Goal: Task Accomplishment & Management: Manage account settings

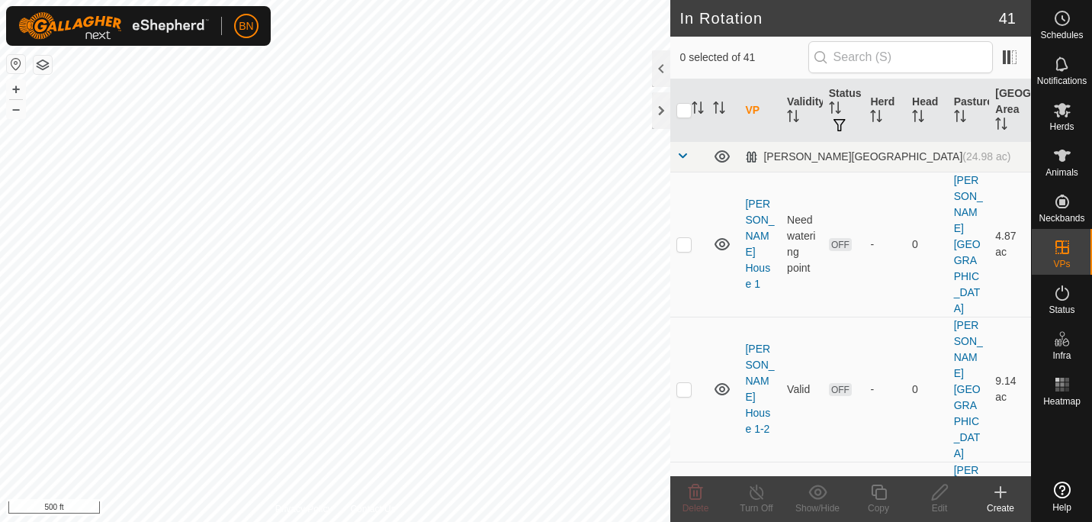
checkbox input "true"
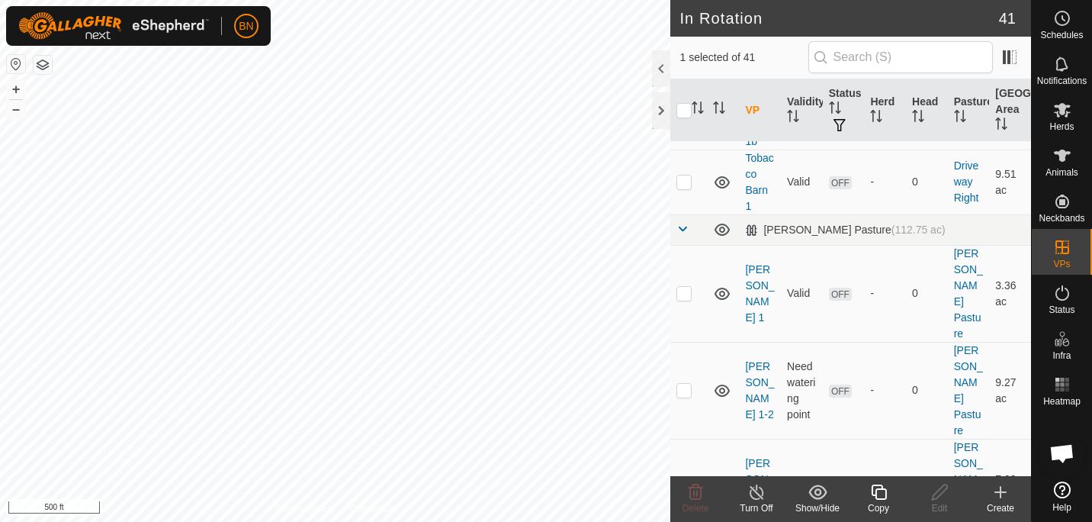
scroll to position [2167, 0]
checkbox input "true"
click at [1055, 114] on icon at bounding box center [1062, 110] width 18 height 18
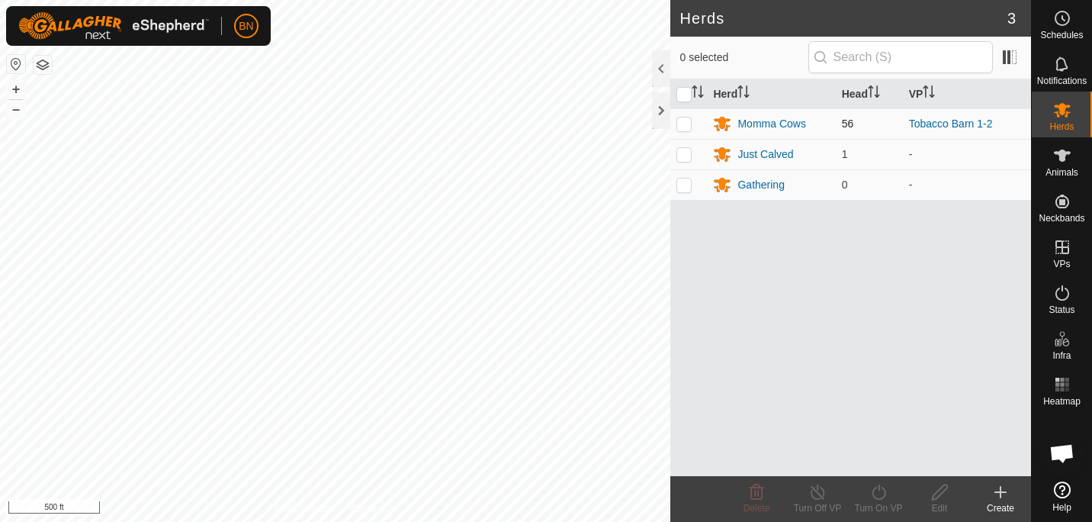
click at [677, 128] on p-checkbox at bounding box center [684, 123] width 15 height 12
checkbox input "true"
click at [873, 492] on icon at bounding box center [879, 491] width 14 height 15
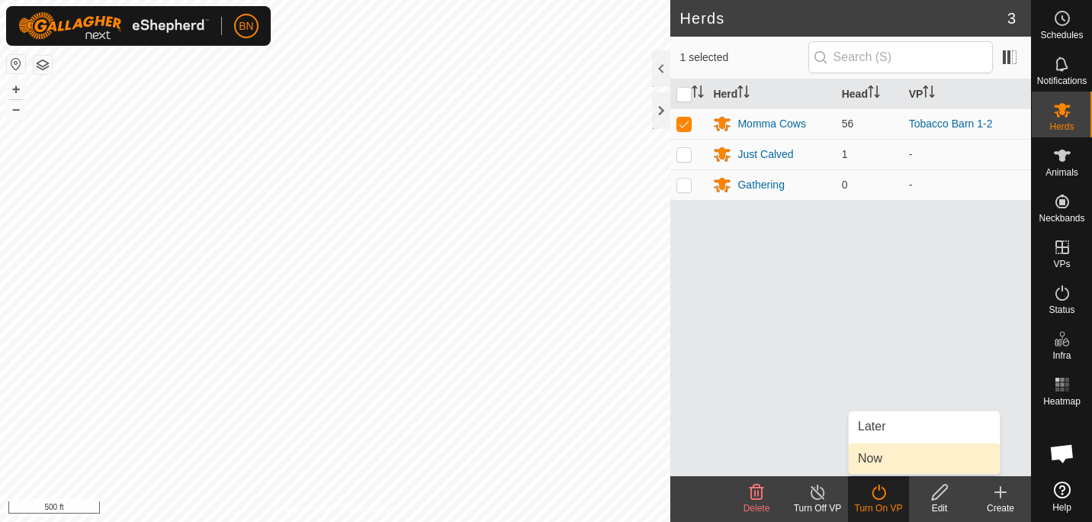
click at [898, 455] on link "Now" at bounding box center [924, 458] width 151 height 31
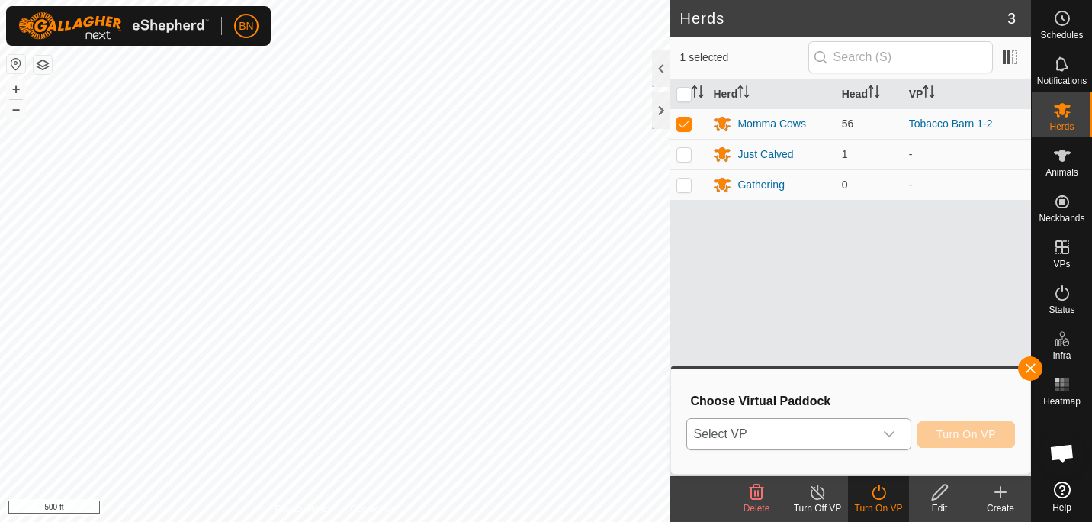
click at [895, 423] on div "dropdown trigger" at bounding box center [889, 434] width 31 height 31
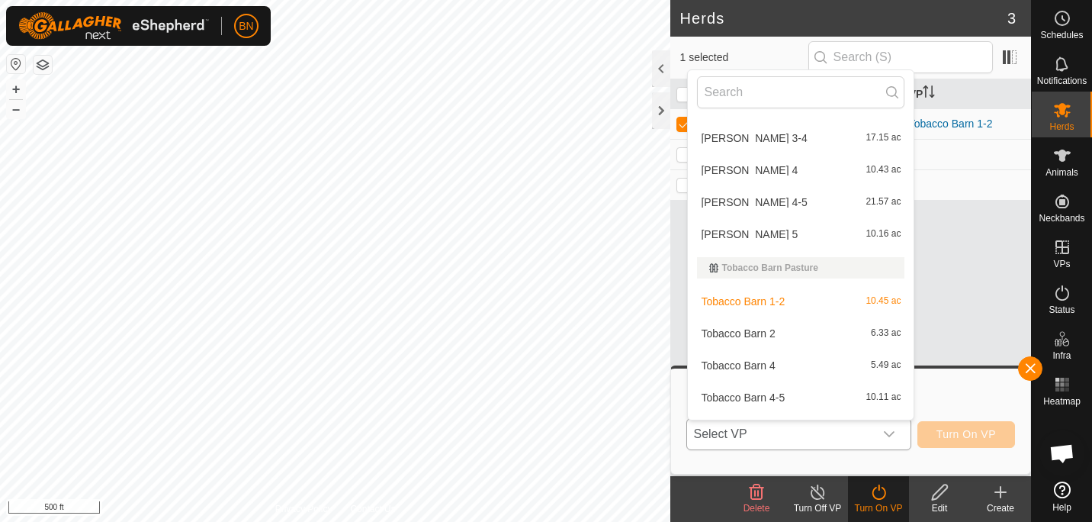
scroll to position [940, 0]
click at [751, 323] on li "Tobacco Barn 2 6.33 ac" at bounding box center [801, 332] width 226 height 31
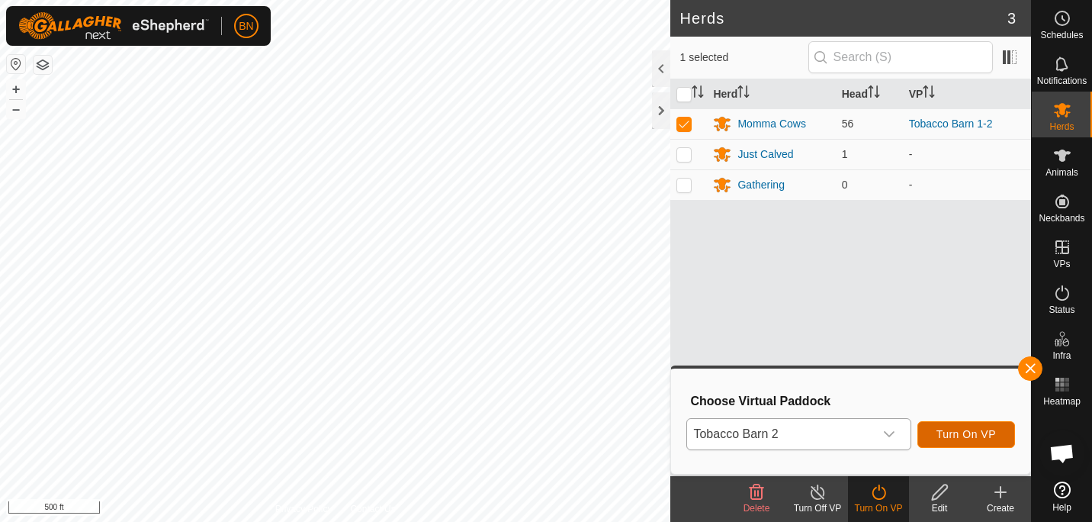
click at [951, 428] on span "Turn On VP" at bounding box center [967, 434] width 60 height 12
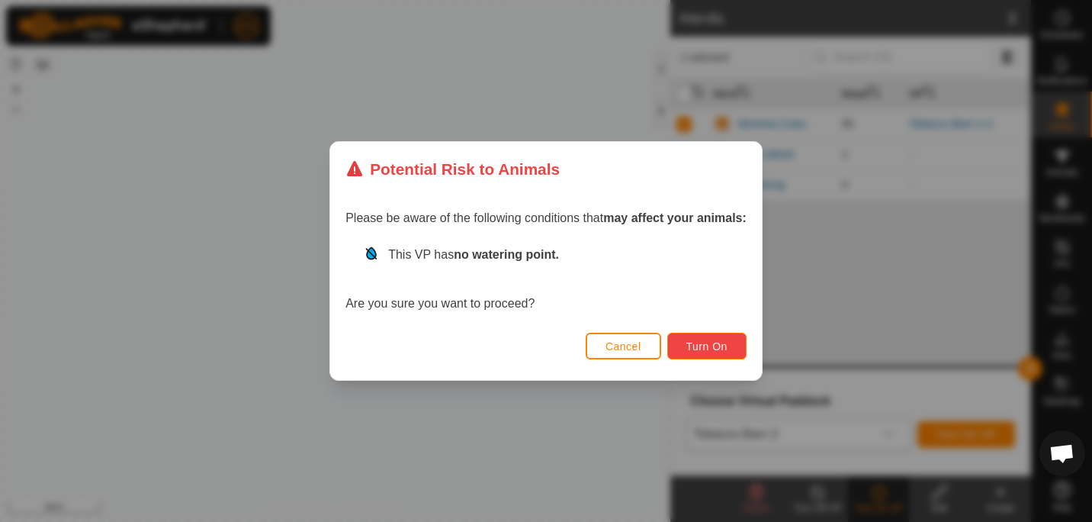
click at [715, 346] on span "Turn On" at bounding box center [707, 346] width 41 height 12
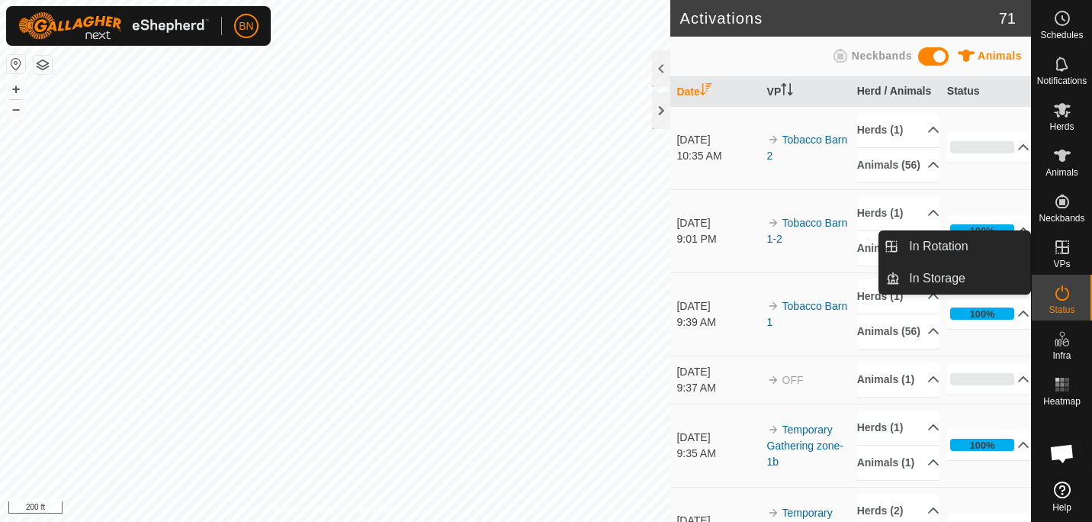
click at [1065, 252] on icon at bounding box center [1062, 247] width 18 height 18
click at [971, 246] on link "In Rotation" at bounding box center [965, 246] width 130 height 31
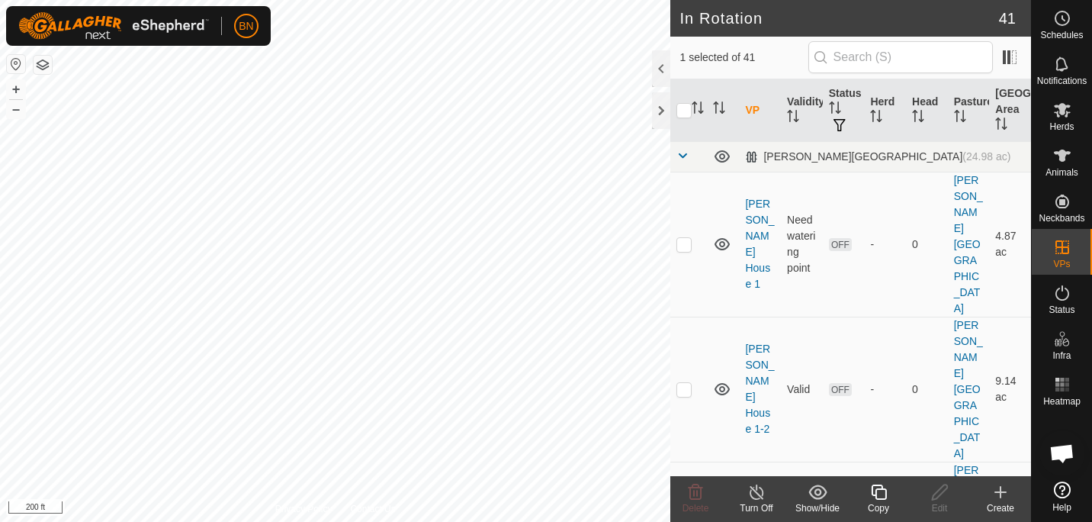
click at [887, 503] on div "Copy" at bounding box center [878, 508] width 61 height 14
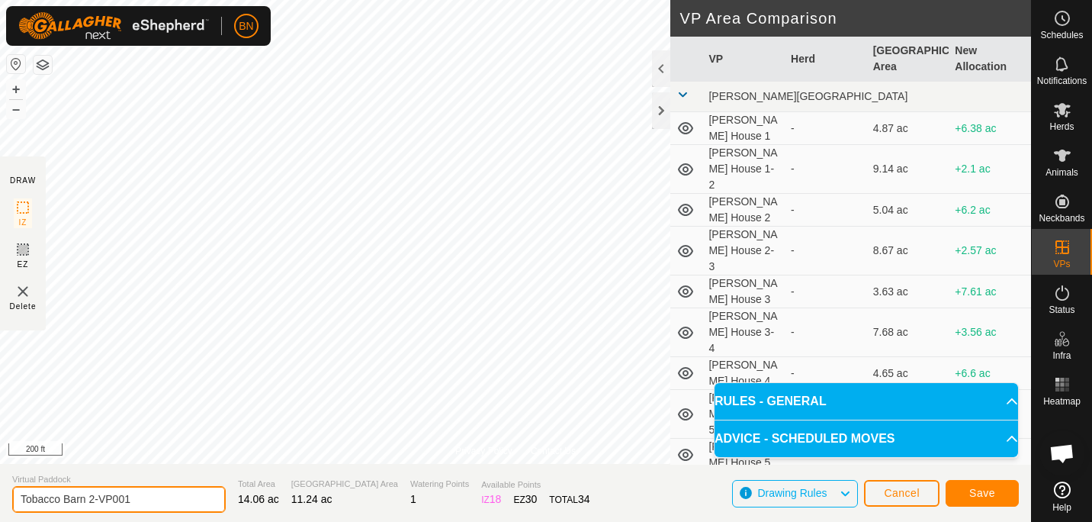
click at [142, 499] on input "Tobacco Barn 2-VP001" at bounding box center [119, 499] width 214 height 27
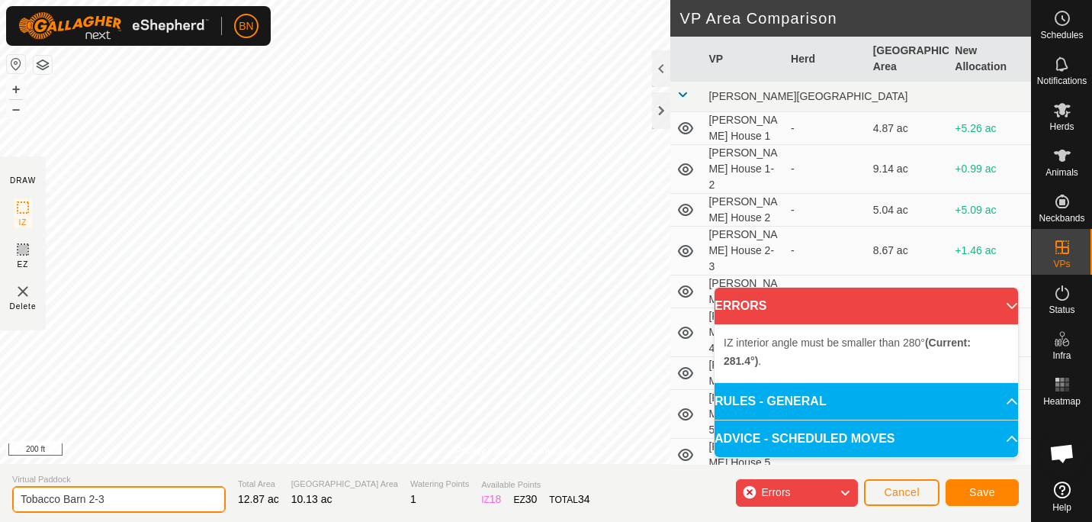
type input "Tobacco Barn 2-3"
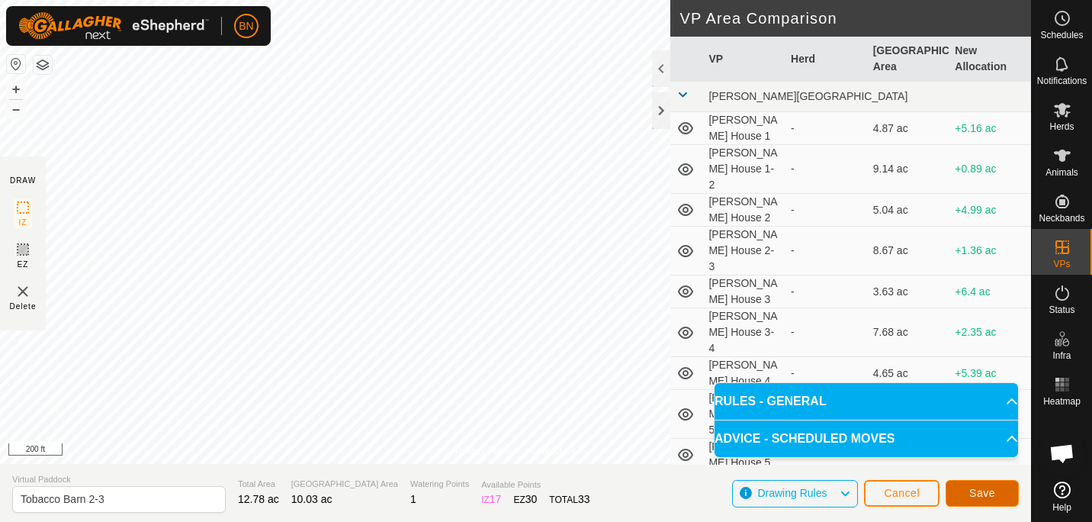
click at [977, 488] on span "Save" at bounding box center [983, 493] width 26 height 12
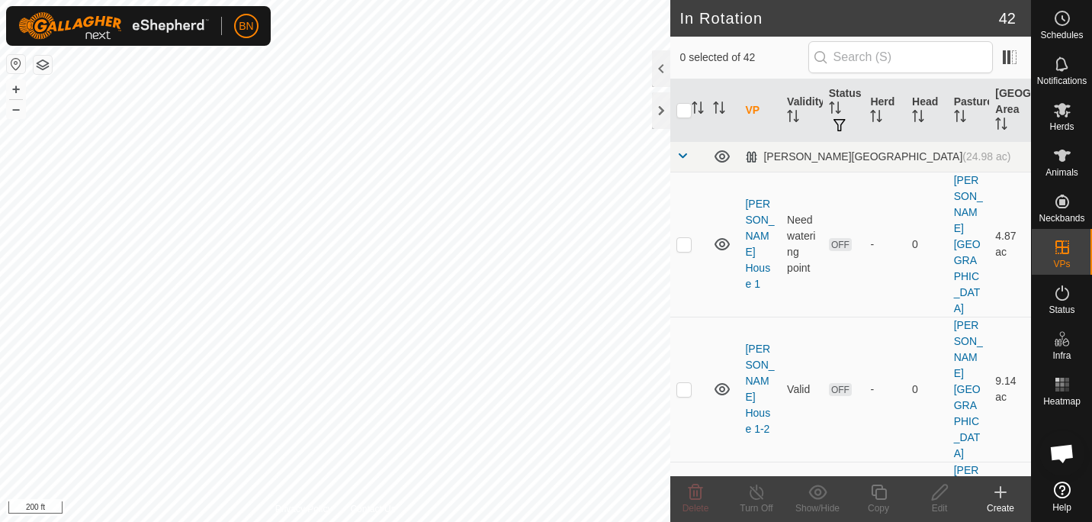
checkbox input "true"
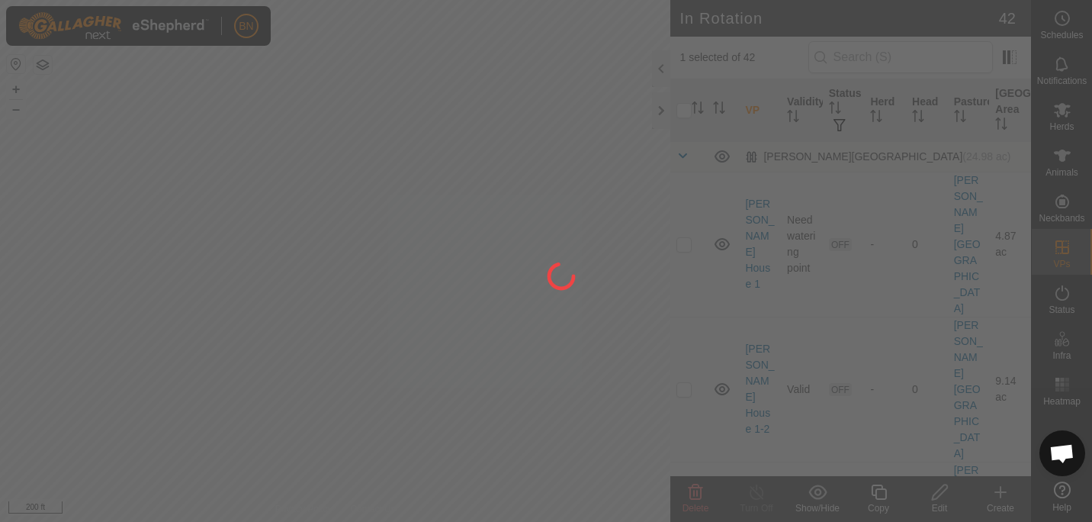
click at [886, 497] on div at bounding box center [546, 261] width 1092 height 522
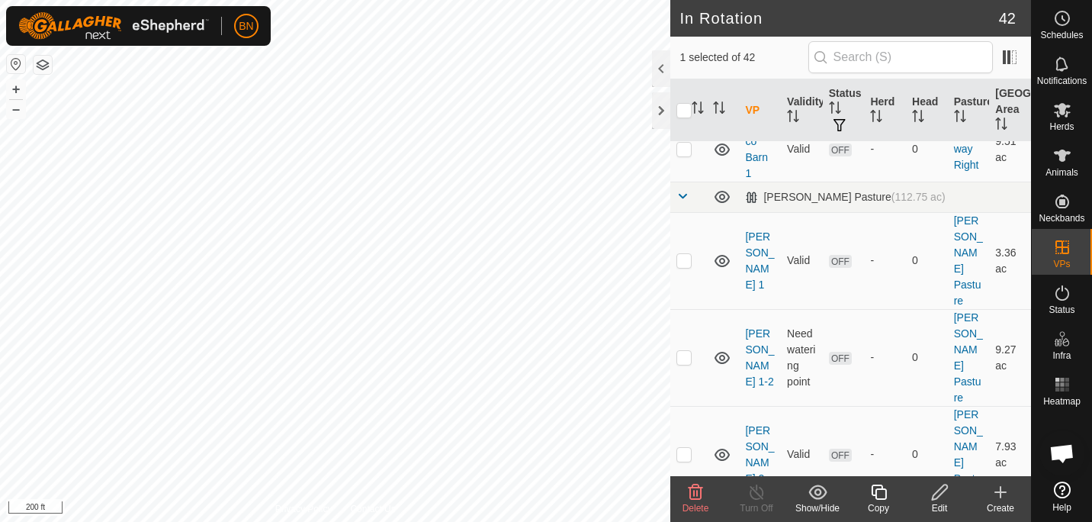
scroll to position [2202, 0]
click at [877, 490] on icon at bounding box center [879, 492] width 19 height 18
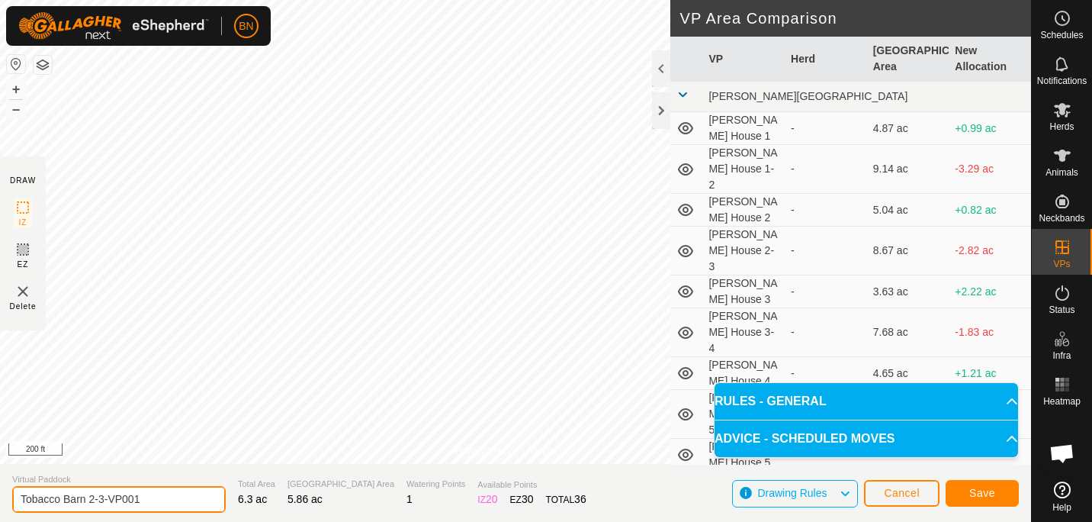
drag, startPoint x: 151, startPoint y: 496, endPoint x: 90, endPoint y: 499, distance: 61.1
click at [90, 499] on input "Tobacco Barn 2-3-VP001" at bounding box center [119, 499] width 214 height 27
type input "Tobacco Barn 3"
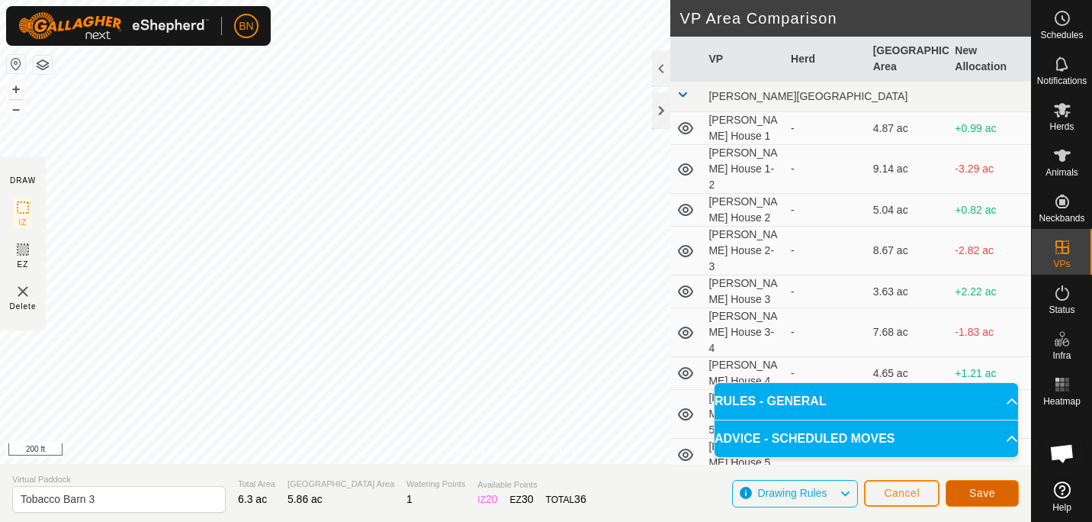
click at [989, 489] on span "Save" at bounding box center [983, 493] width 26 height 12
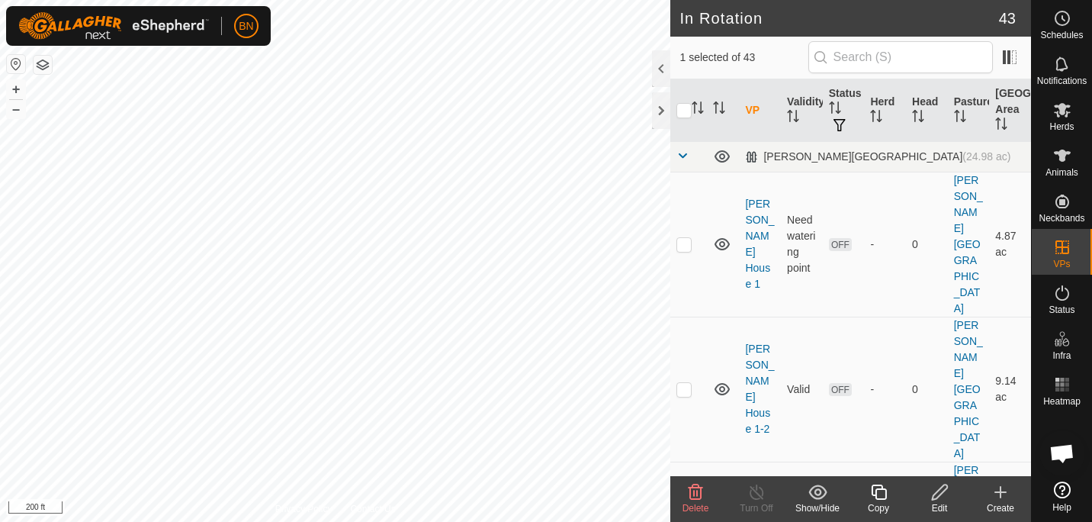
click at [690, 497] on icon at bounding box center [696, 491] width 14 height 15
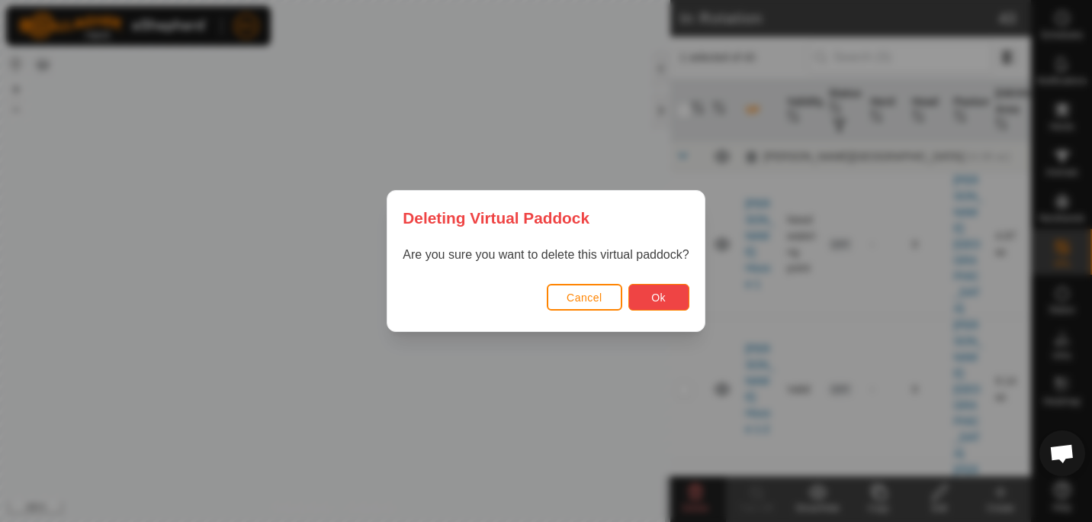
click at [638, 294] on button "Ok" at bounding box center [659, 297] width 61 height 27
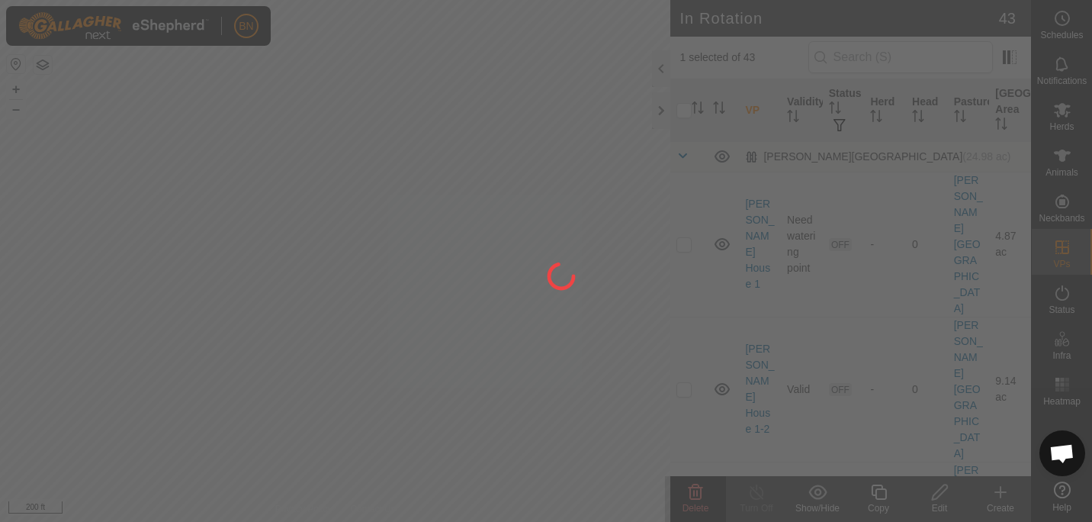
checkbox input "false"
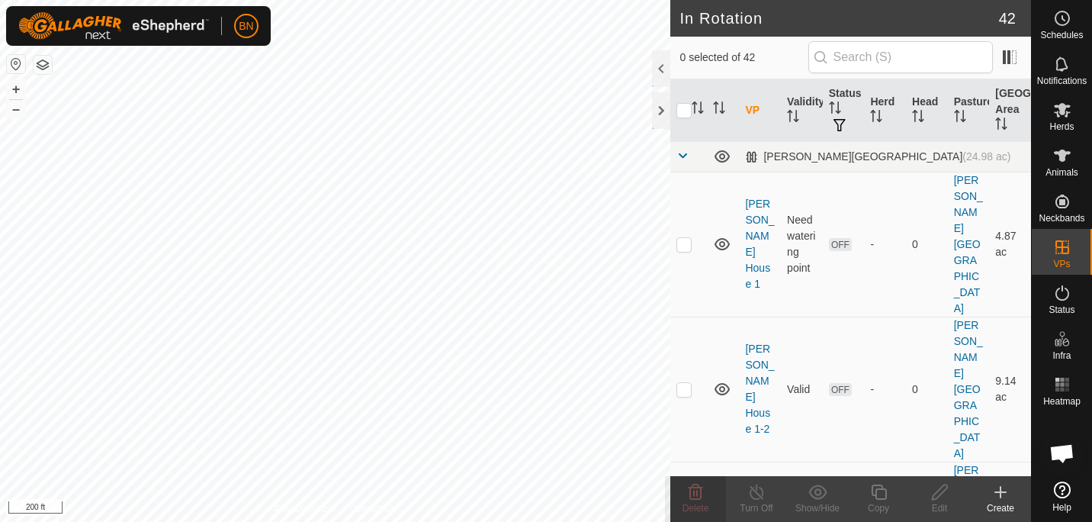
checkbox input "true"
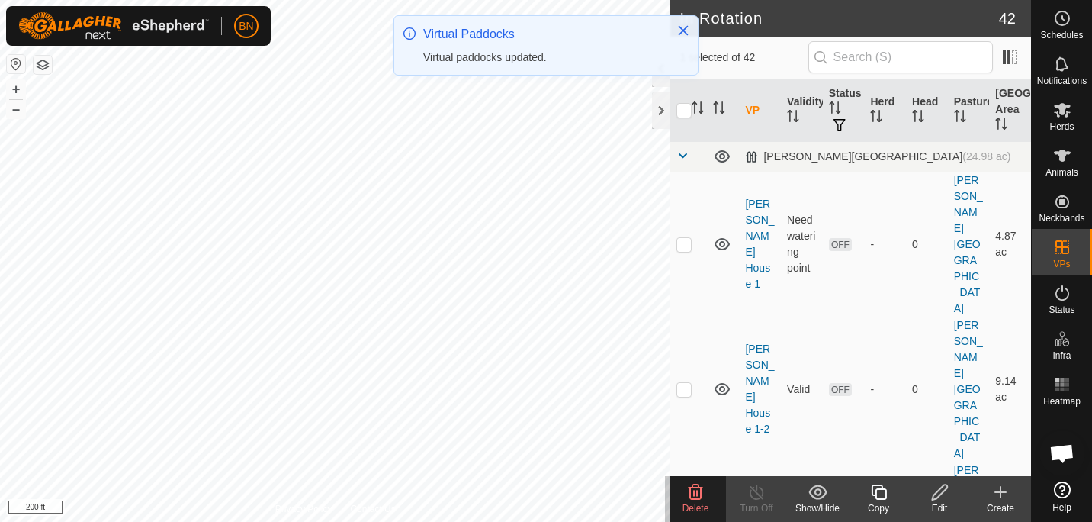
click at [700, 495] on icon at bounding box center [696, 492] width 18 height 18
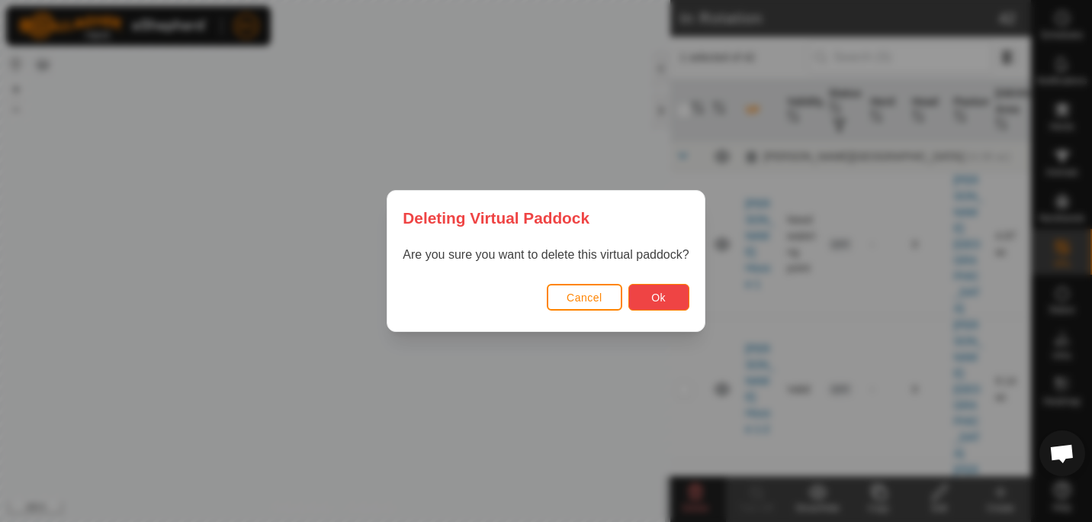
click at [666, 290] on button "Ok" at bounding box center [659, 297] width 61 height 27
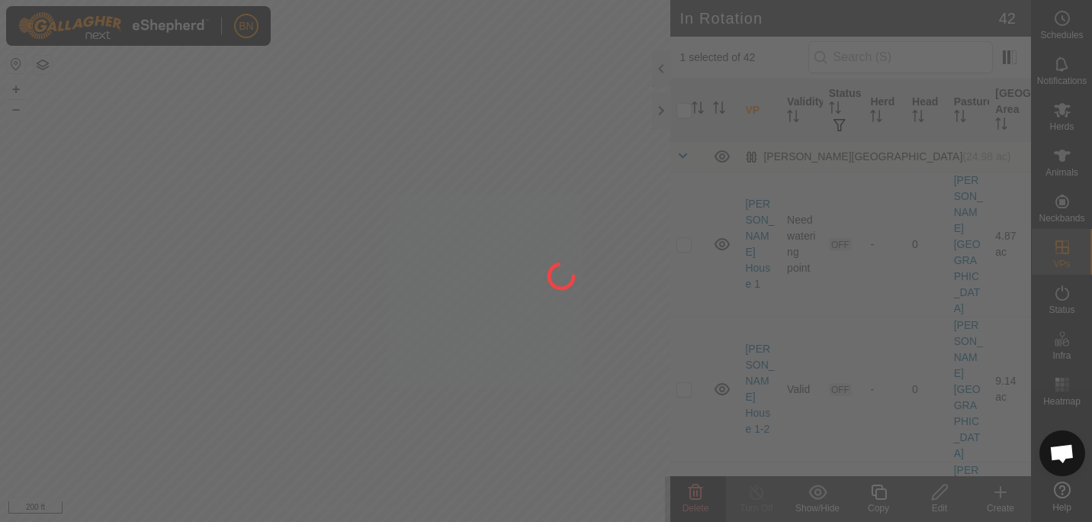
checkbox input "false"
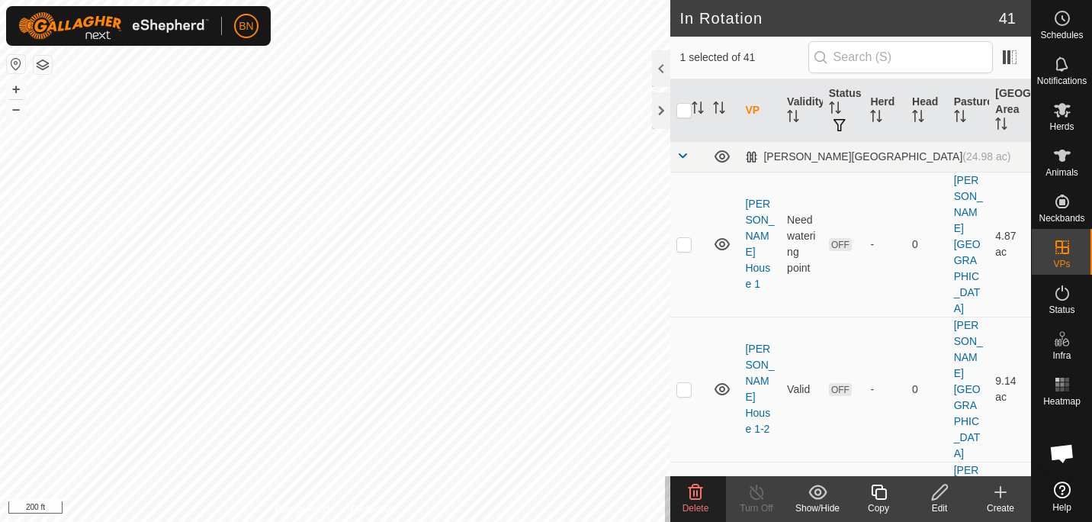
click at [700, 501] on div "Delete" at bounding box center [695, 508] width 61 height 14
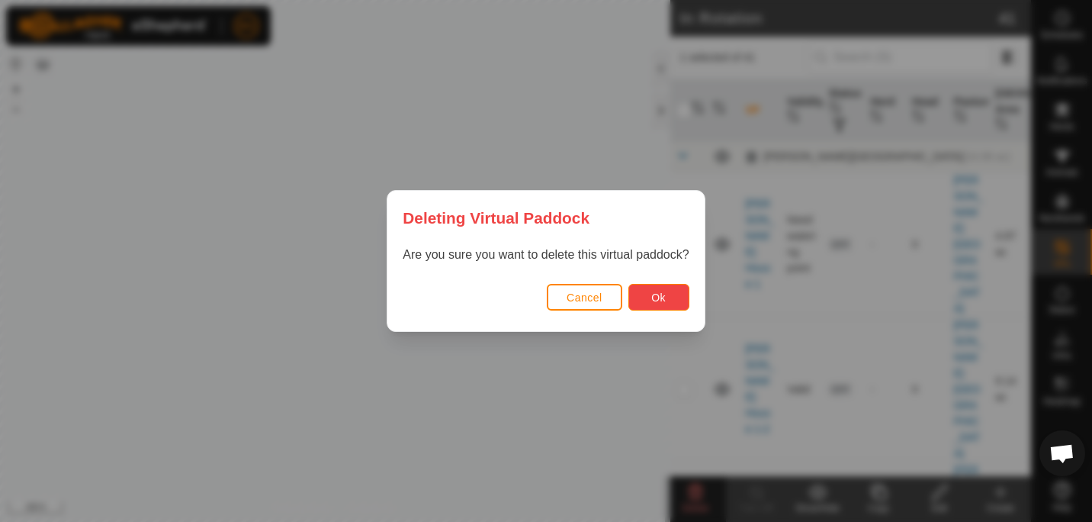
click at [654, 294] on span "Ok" at bounding box center [658, 297] width 14 height 12
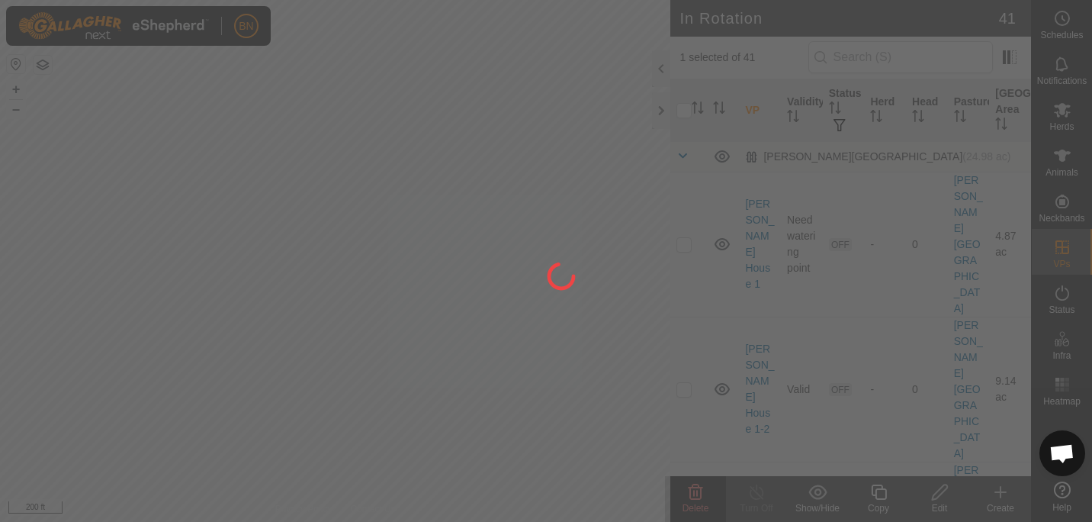
checkbox input "false"
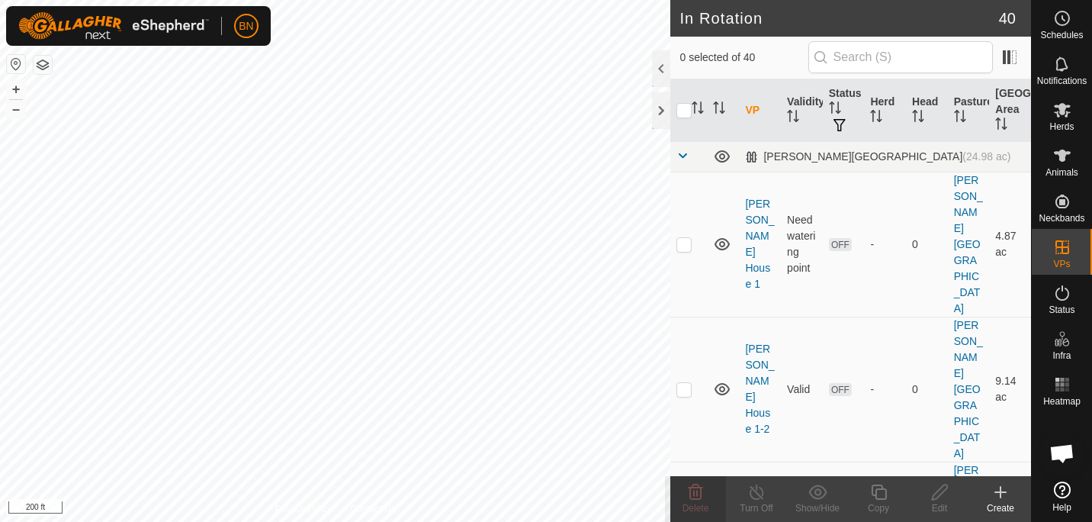
checkbox input "true"
click at [687, 500] on icon at bounding box center [696, 492] width 18 height 18
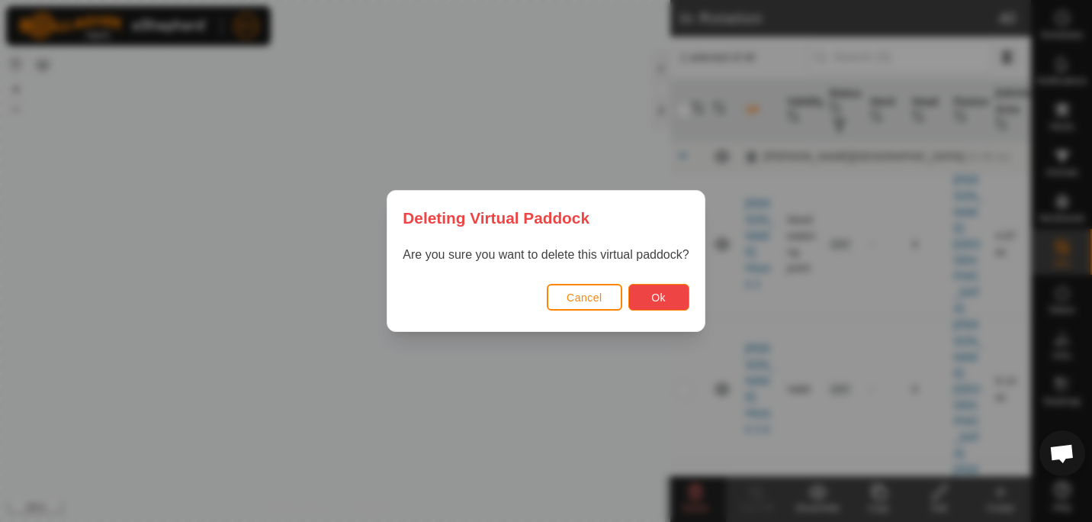
click at [670, 288] on button "Ok" at bounding box center [659, 297] width 61 height 27
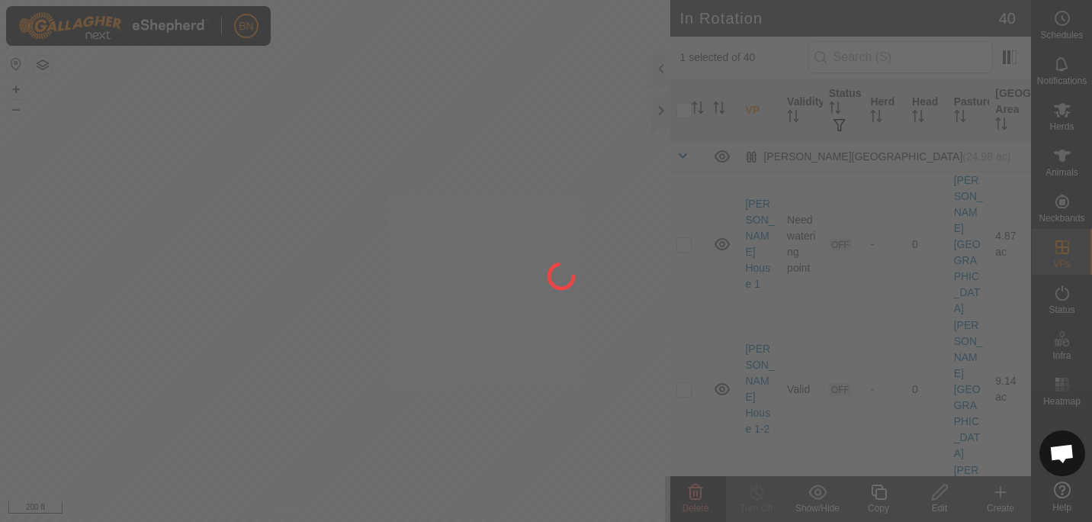
checkbox input "false"
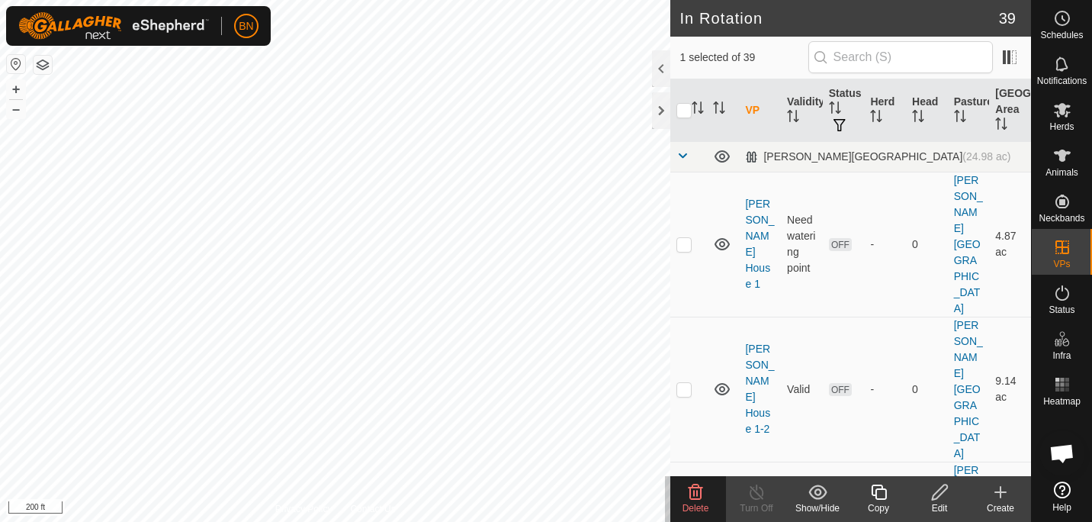
click at [708, 495] on delete-svg-icon at bounding box center [695, 492] width 61 height 18
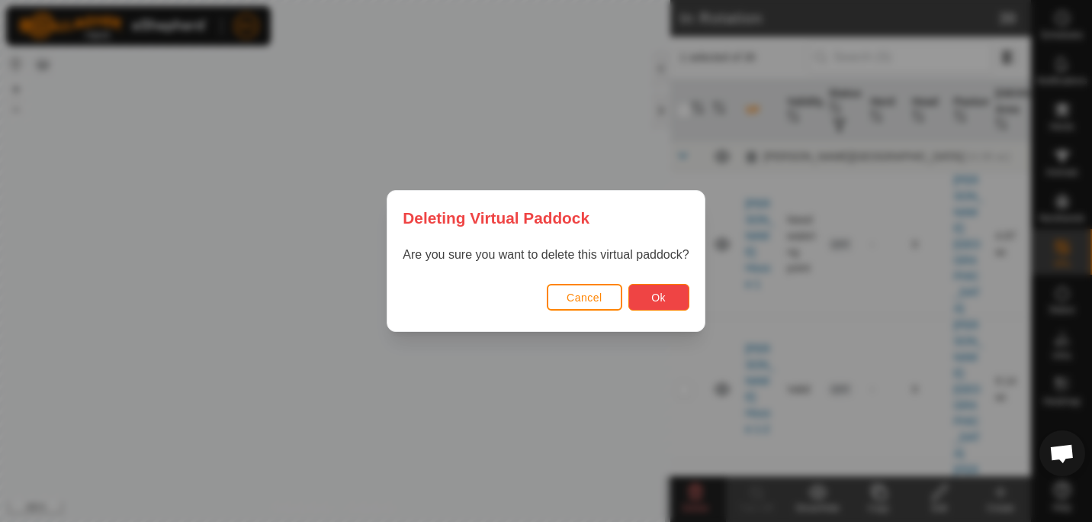
click at [659, 293] on span "Ok" at bounding box center [658, 297] width 14 height 12
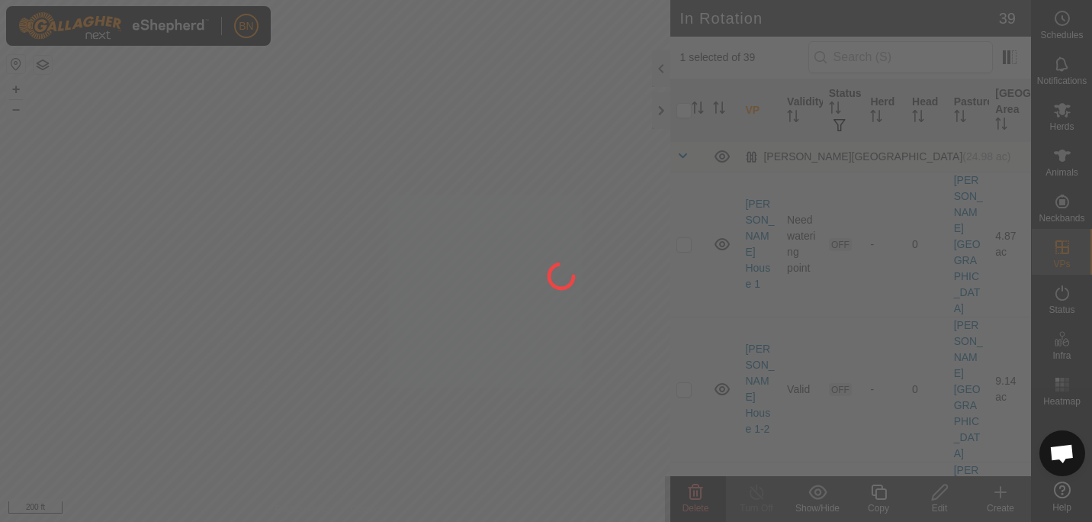
checkbox input "false"
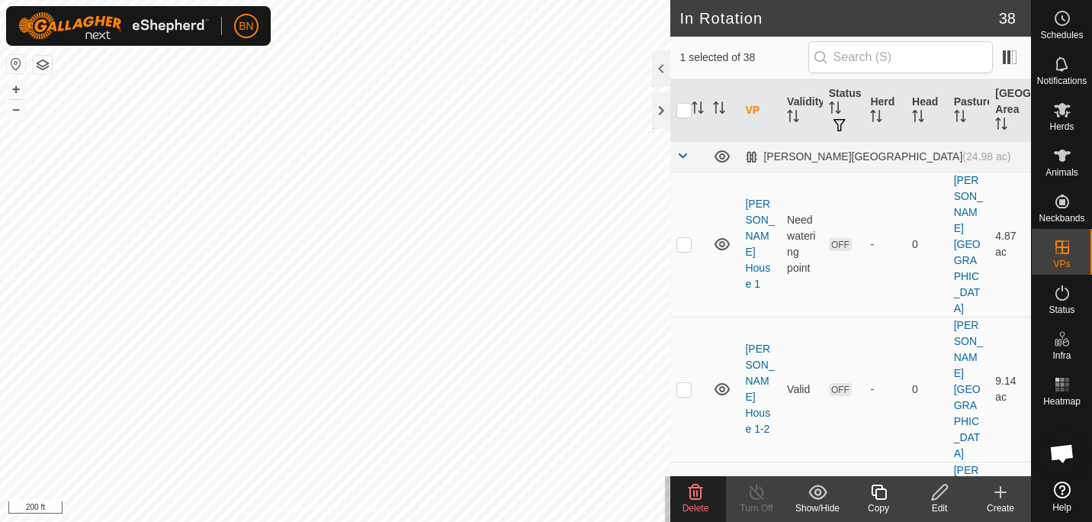
click at [696, 490] on icon at bounding box center [696, 492] width 18 height 18
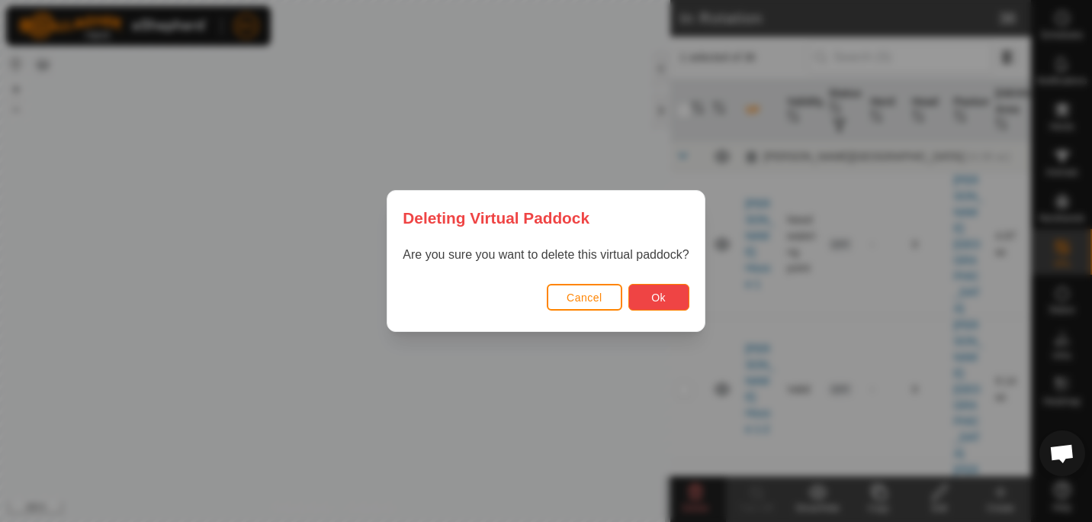
click at [651, 294] on span "Ok" at bounding box center [658, 297] width 14 height 12
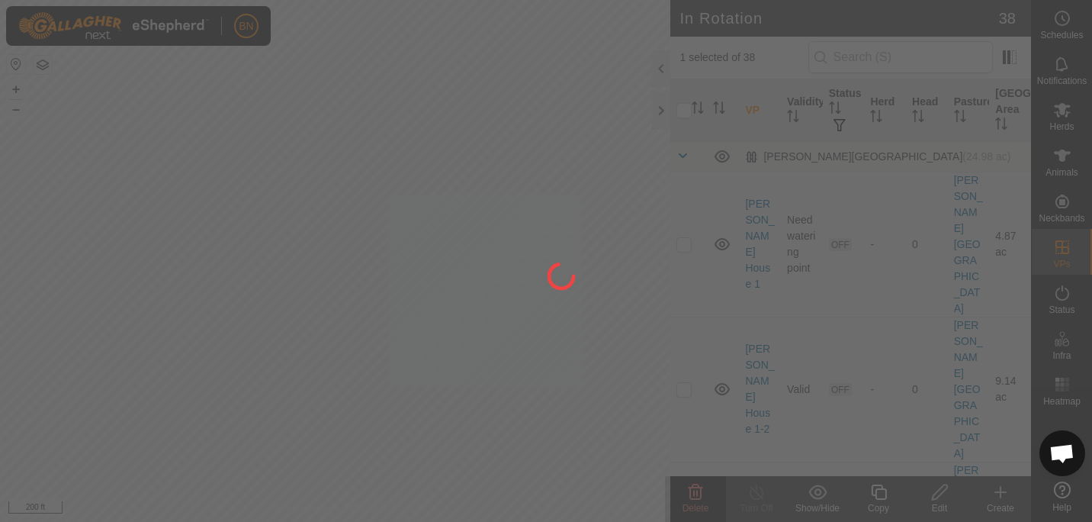
checkbox input "false"
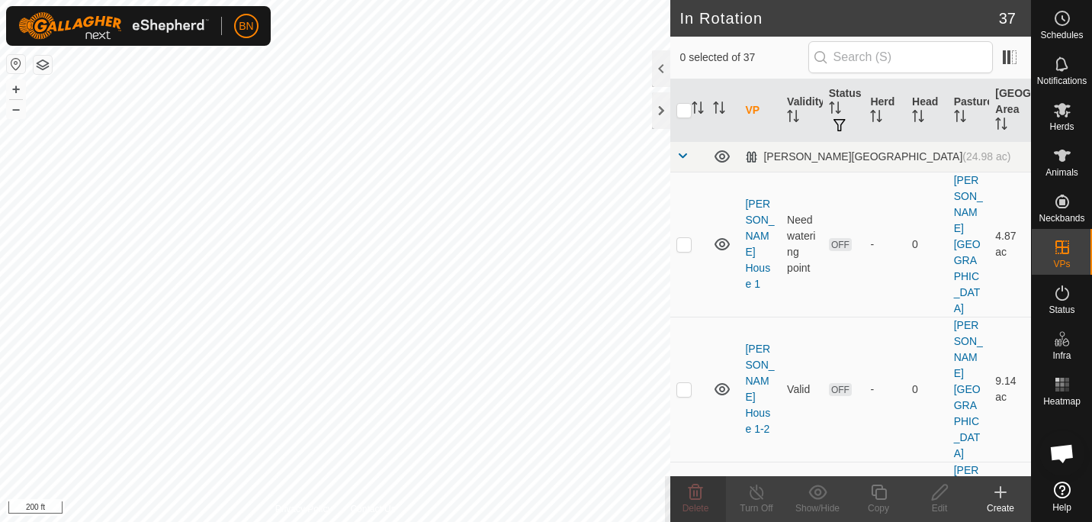
checkbox input "true"
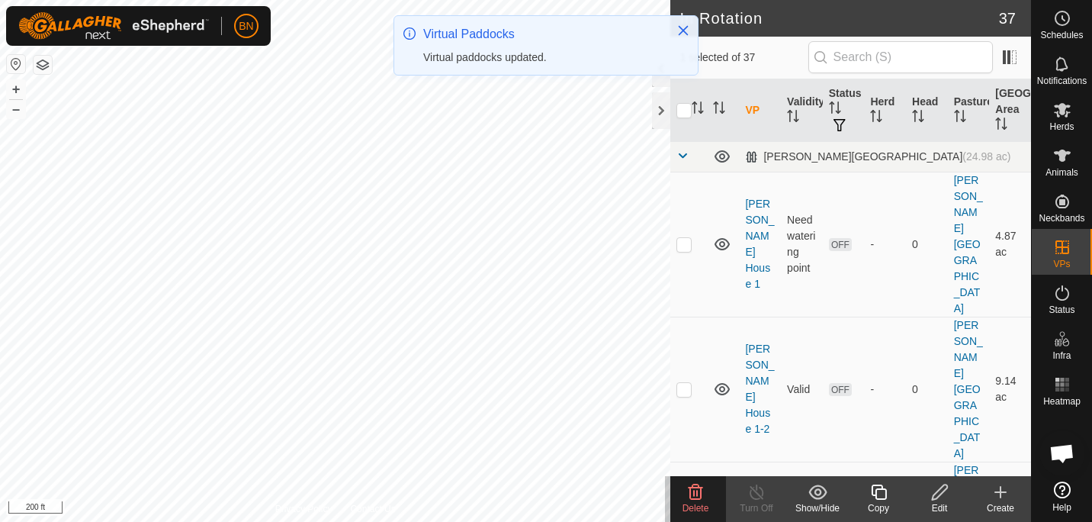
click at [885, 484] on icon at bounding box center [879, 492] width 19 height 18
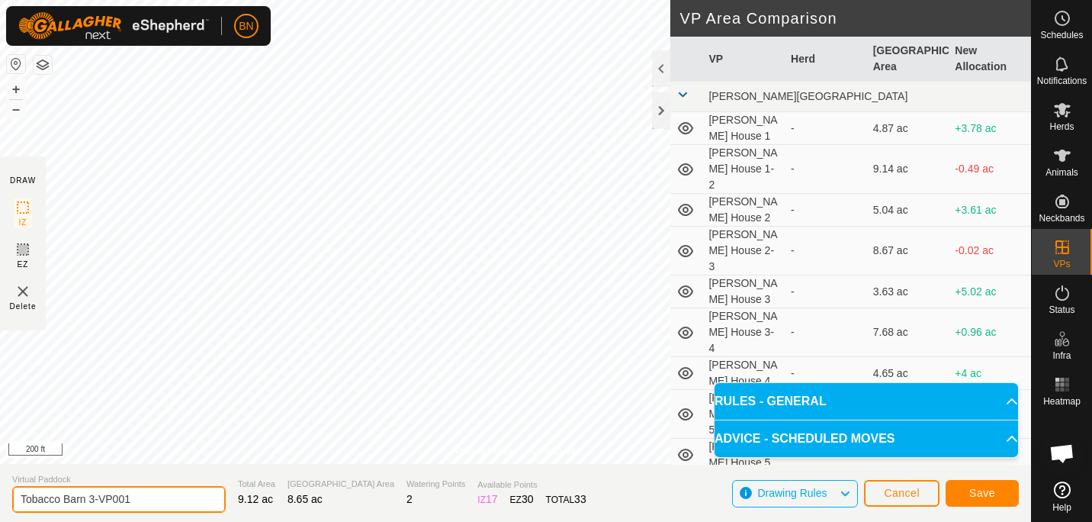
click at [137, 494] on input "Tobacco Barn 3-VP001" at bounding box center [119, 499] width 214 height 27
drag, startPoint x: 137, startPoint y: 494, endPoint x: 98, endPoint y: 498, distance: 39.2
click at [98, 498] on input "Tobacco Barn 3-VP001" at bounding box center [119, 499] width 214 height 27
type input "Tobacco Barn 3-4"
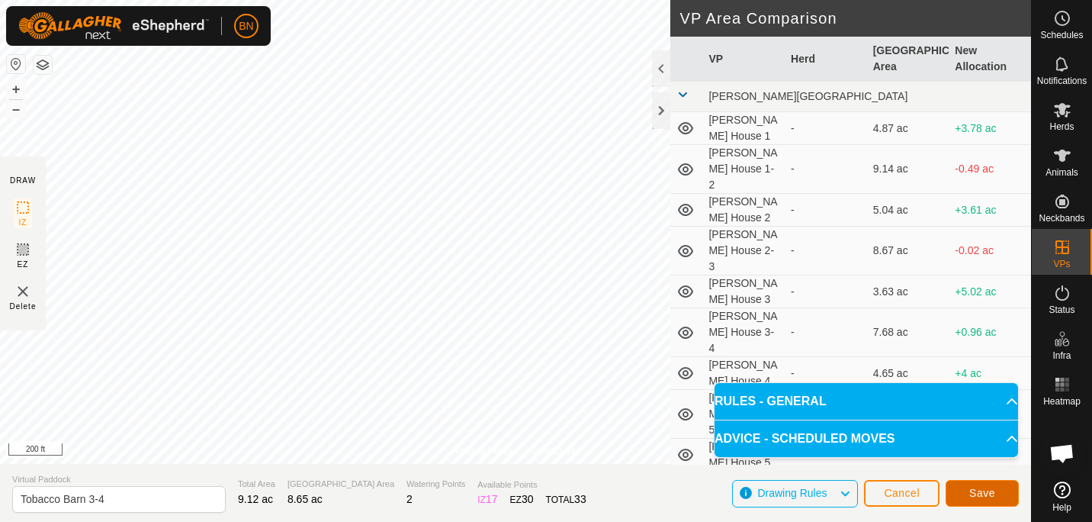
click at [983, 501] on button "Save" at bounding box center [982, 493] width 73 height 27
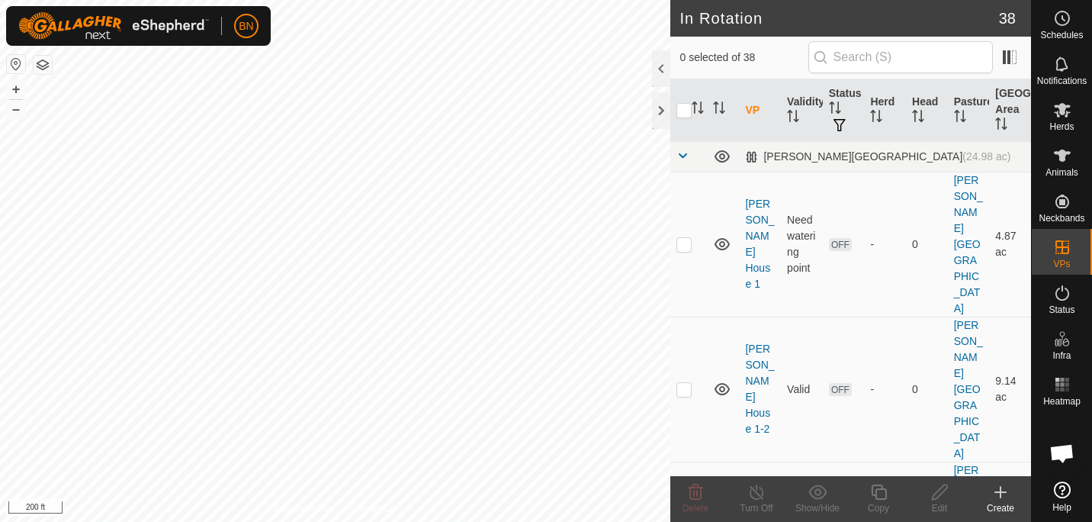
checkbox input "true"
click at [879, 494] on icon at bounding box center [879, 492] width 19 height 18
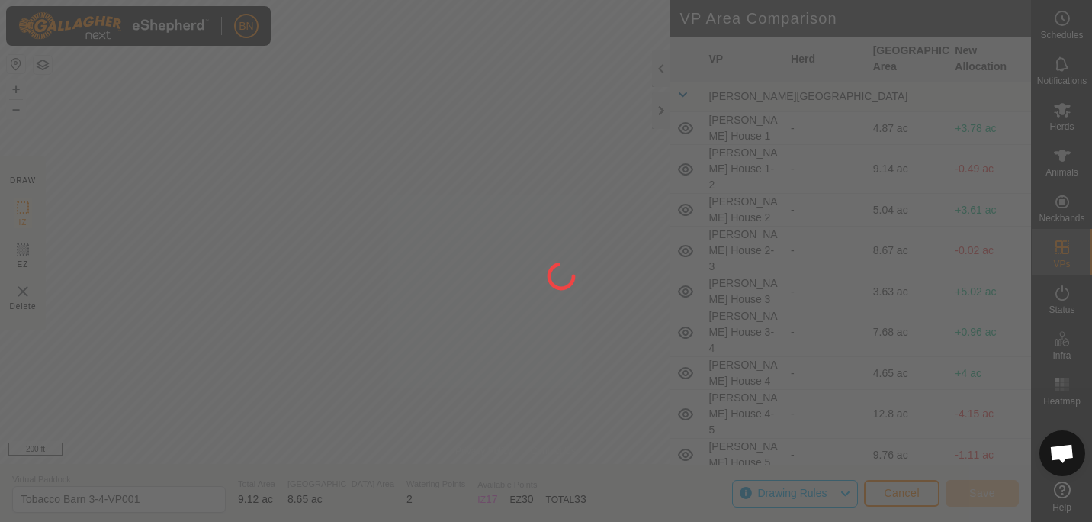
click at [576, 195] on div "BN Schedules Notifications Herds Animals Neckbands VPs Status Infra Heatmap Hel…" at bounding box center [546, 261] width 1092 height 522
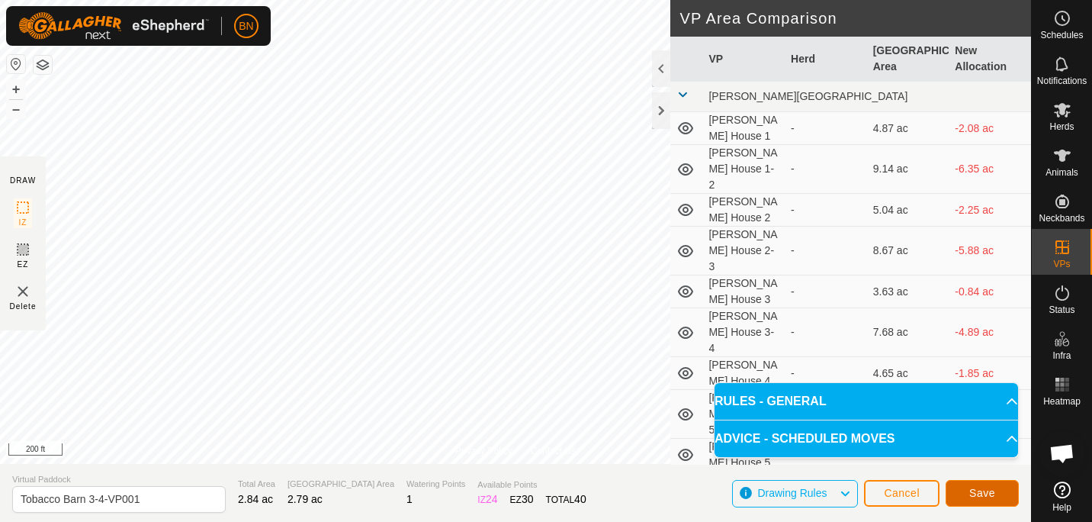
click at [983, 495] on span "Save" at bounding box center [983, 493] width 26 height 12
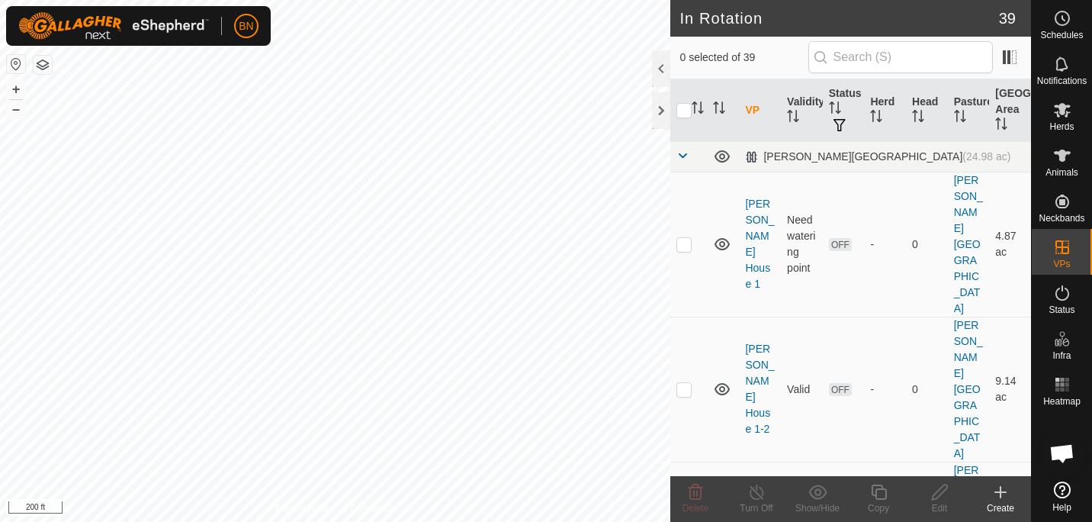
checkbox input "true"
click at [935, 496] on icon at bounding box center [940, 492] width 19 height 18
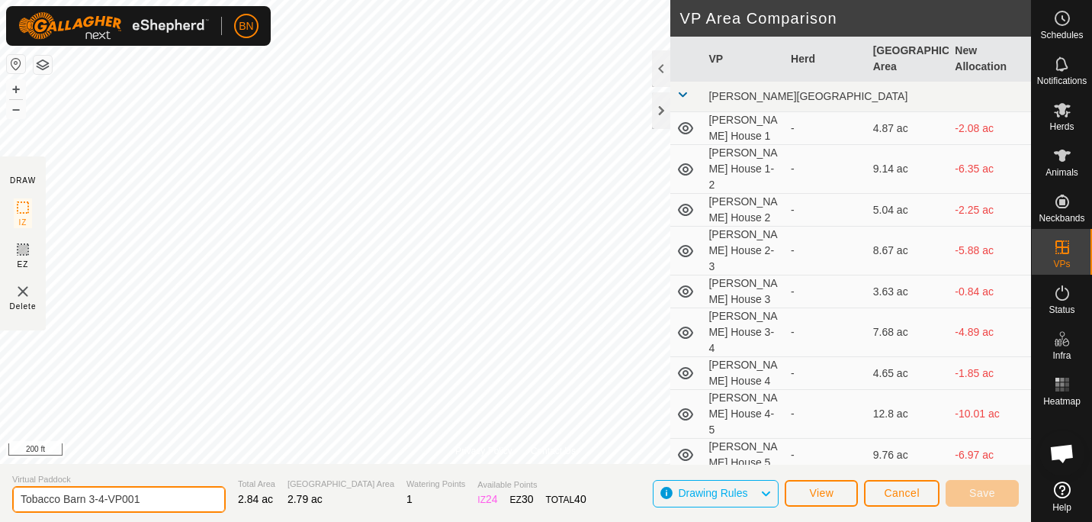
drag, startPoint x: 148, startPoint y: 500, endPoint x: 89, endPoint y: 499, distance: 58.7
click at [89, 499] on input "Tobacco Barn 3-4-VP001" at bounding box center [119, 499] width 214 height 27
drag, startPoint x: 153, startPoint y: 493, endPoint x: 82, endPoint y: 503, distance: 71.6
click at [82, 503] on input "Tobacco Barn 3-4-VP001" at bounding box center [119, 499] width 214 height 27
type input "Tobacco Barn 4"
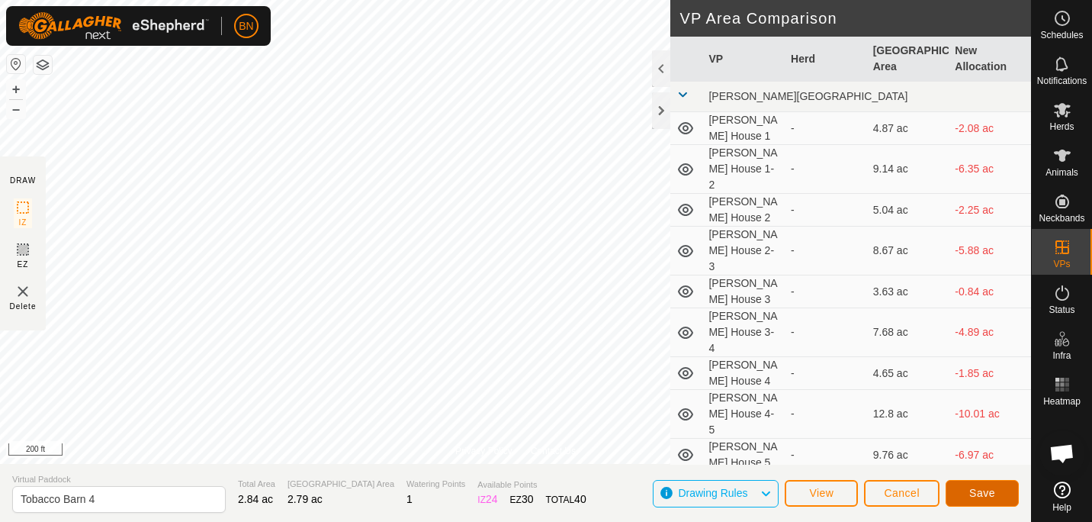
click at [982, 497] on span "Save" at bounding box center [983, 493] width 26 height 12
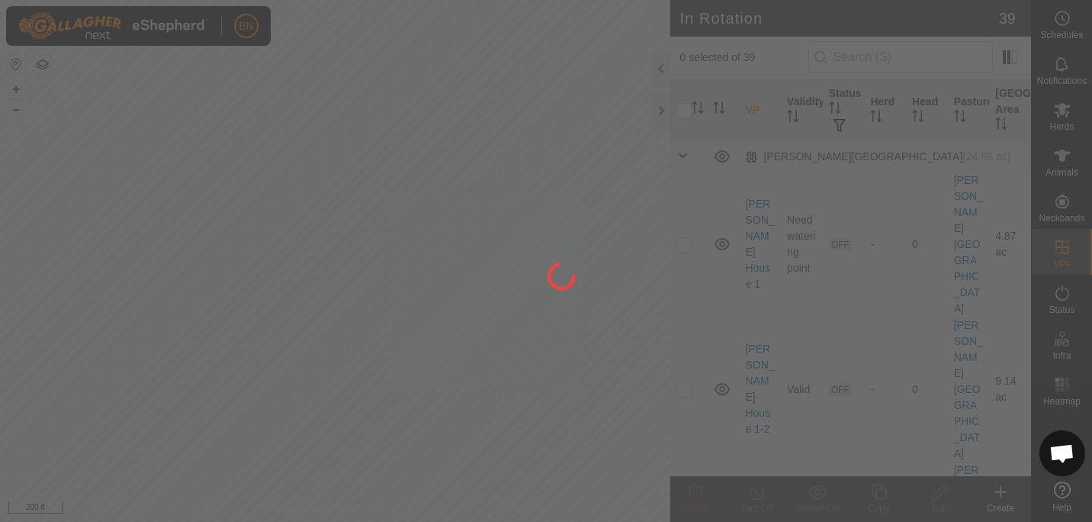
click at [226, 232] on div at bounding box center [546, 261] width 1092 height 522
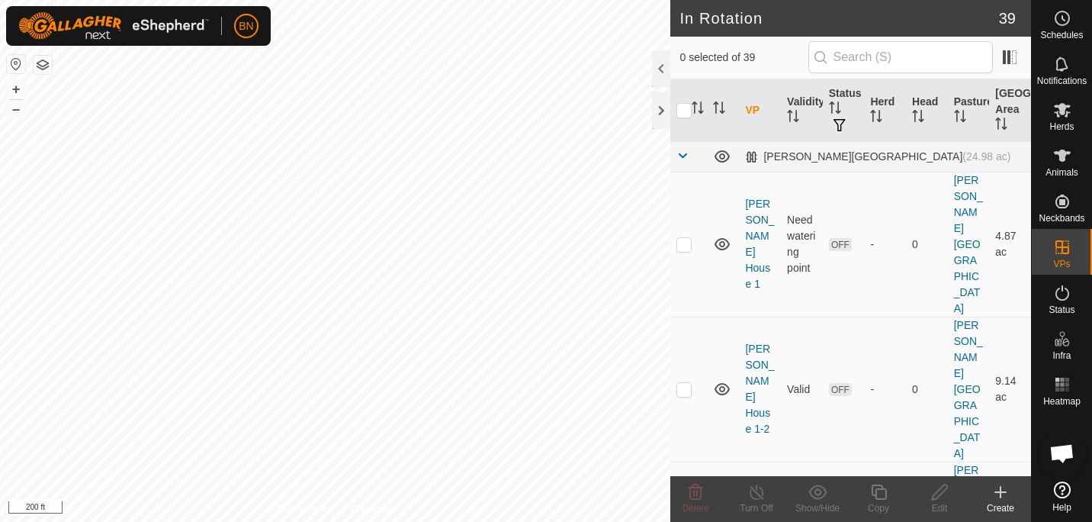
checkbox input "true"
click at [886, 504] on div "Copy" at bounding box center [878, 508] width 61 height 14
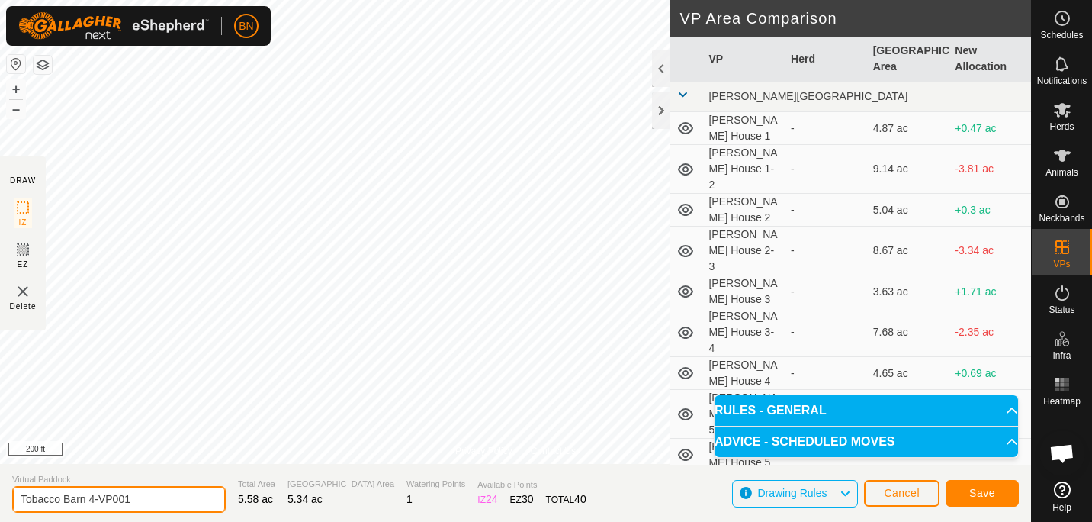
drag, startPoint x: 145, startPoint y: 499, endPoint x: 98, endPoint y: 495, distance: 46.7
click at [98, 495] on input "Tobacco Barn 4-VP001" at bounding box center [119, 499] width 214 height 27
type input "Tobacco Barn 4-5"
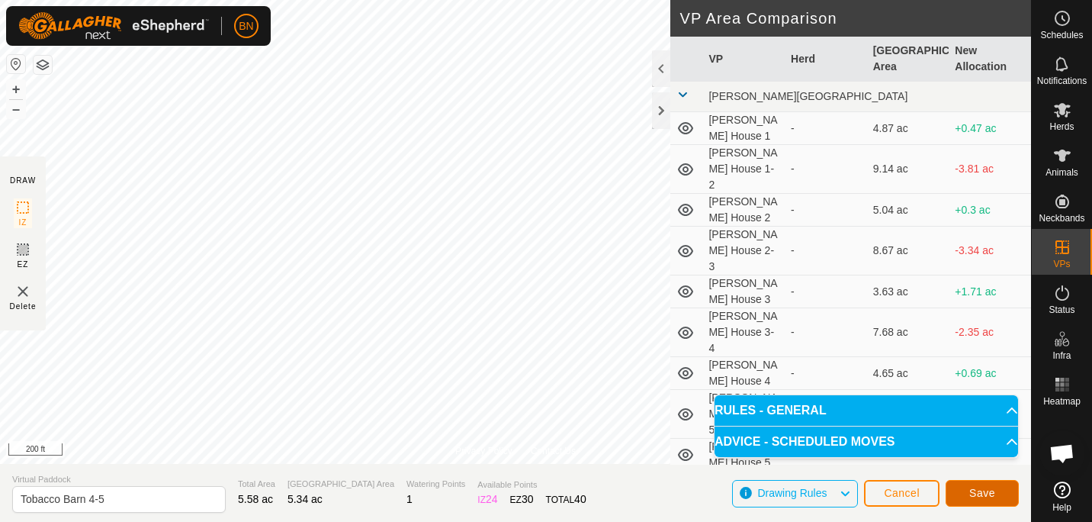
click at [994, 495] on span "Save" at bounding box center [983, 493] width 26 height 12
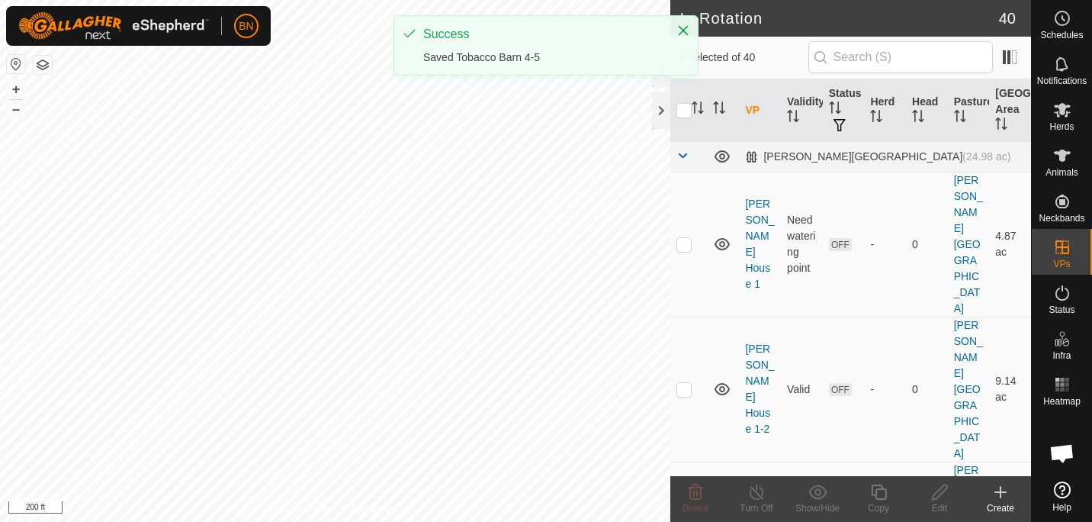
checkbox input "true"
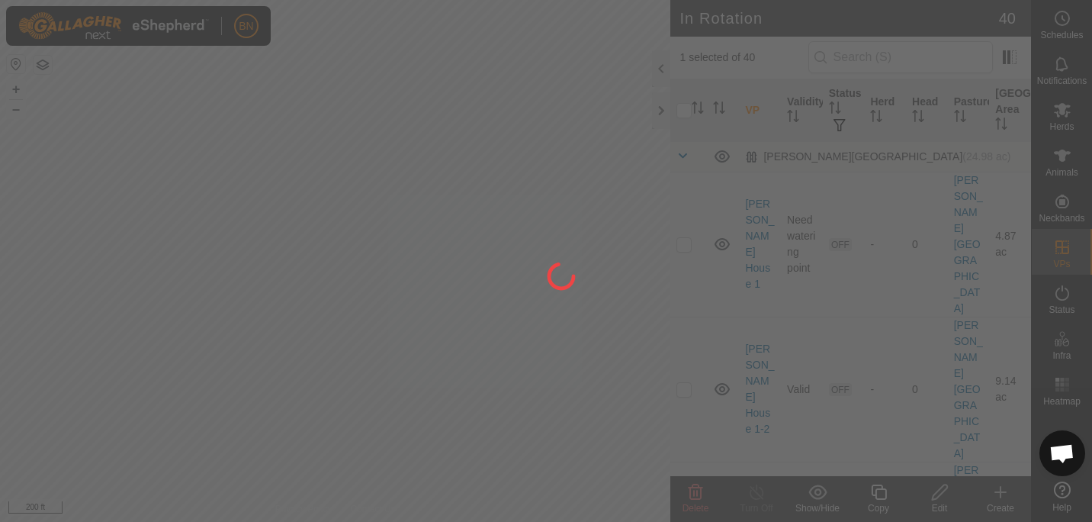
click at [875, 504] on div "BN Schedules Notifications Herds Animals Neckbands VPs Status Infra Heatmap Hel…" at bounding box center [546, 261] width 1092 height 522
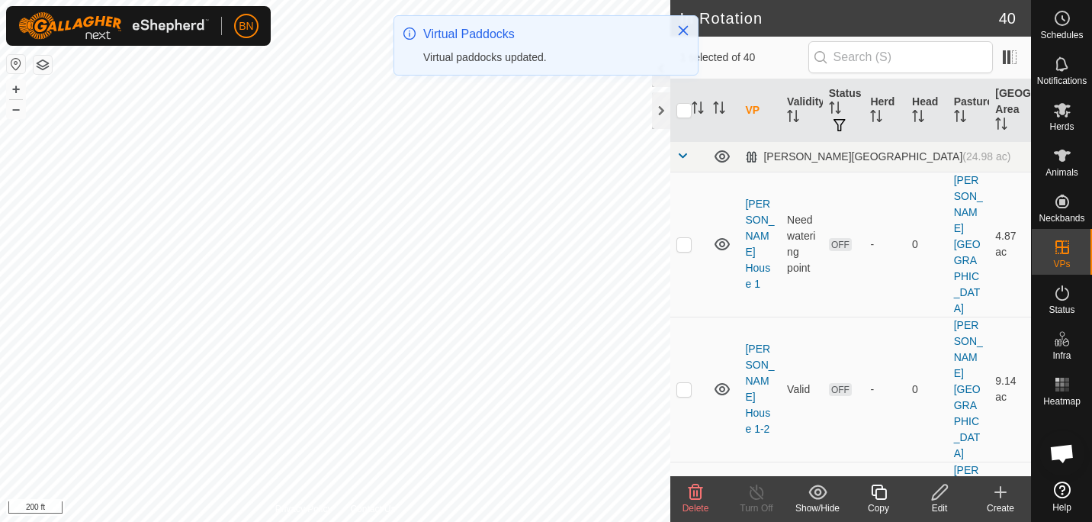
click at [875, 504] on div "Copy" at bounding box center [878, 508] width 61 height 14
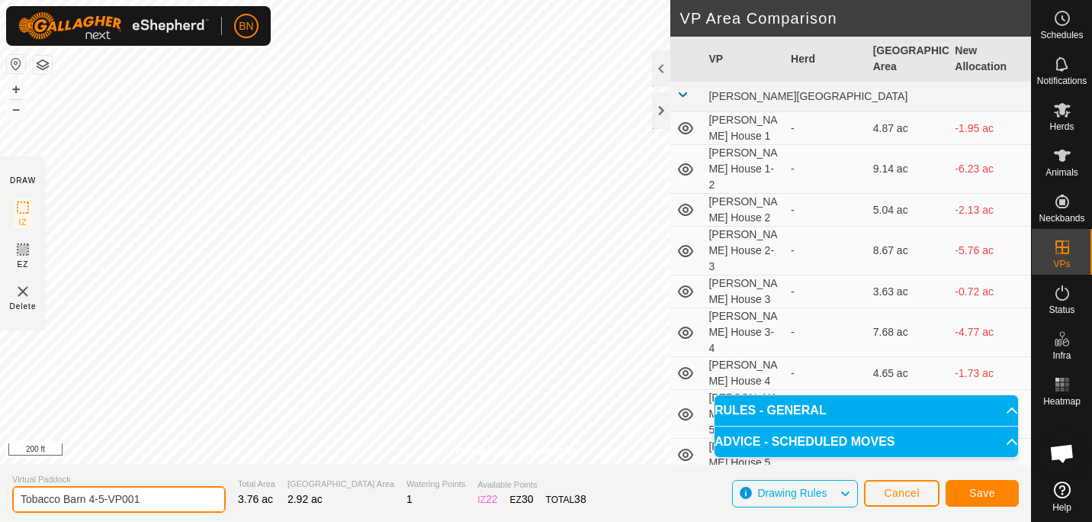
drag, startPoint x: 150, startPoint y: 500, endPoint x: 90, endPoint y: 497, distance: 60.3
click at [90, 497] on input "Tobacco Barn 4-5-VP001" at bounding box center [119, 499] width 214 height 27
type input "Tobacco Barn 5"
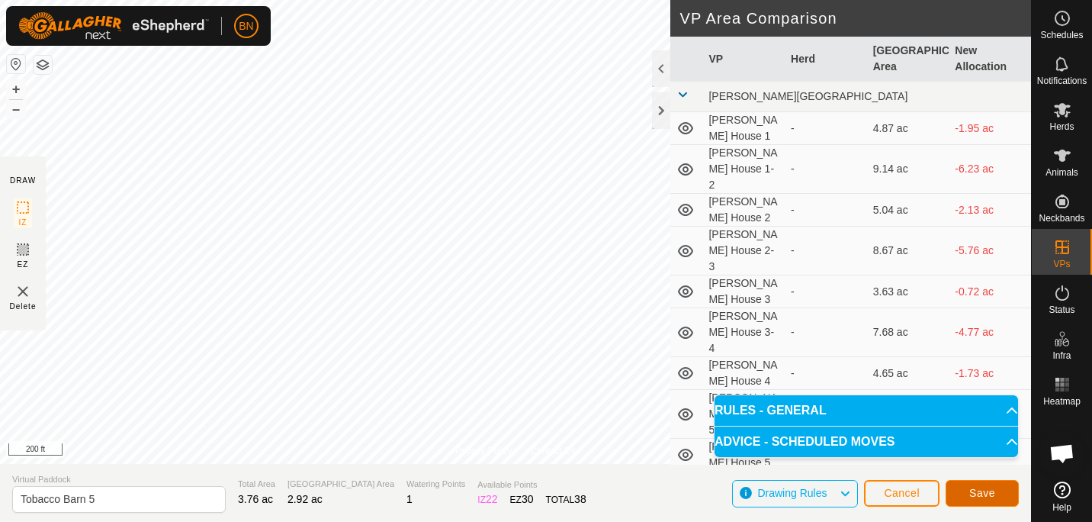
click at [987, 492] on span "Save" at bounding box center [983, 493] width 26 height 12
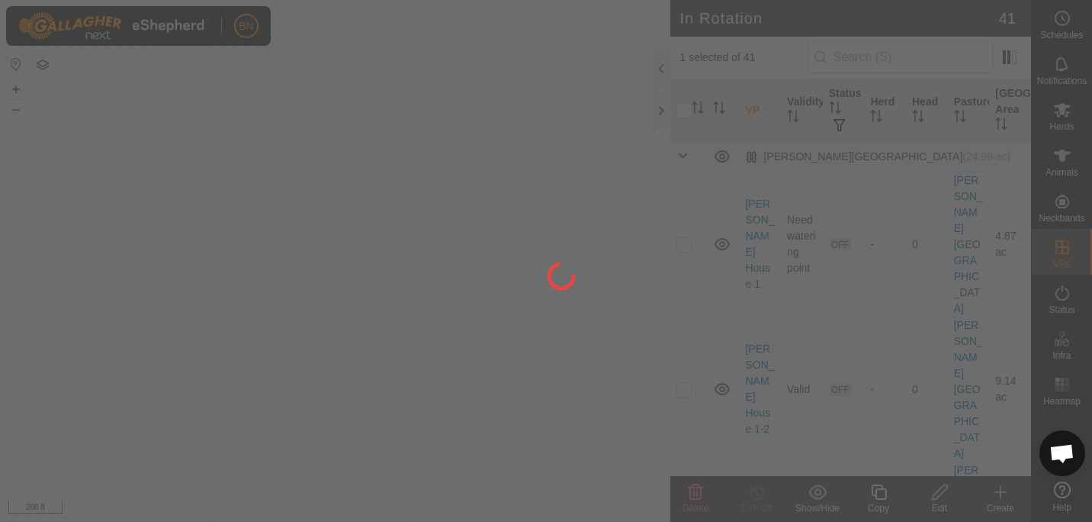
checkbox input "false"
checkbox input "true"
